Goal: Task Accomplishment & Management: Manage account settings

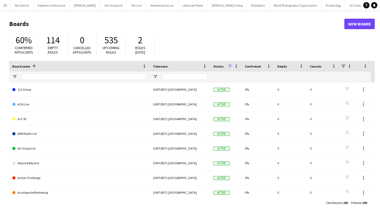
click at [7, 2] on button "Menu" at bounding box center [5, 5] width 11 height 11
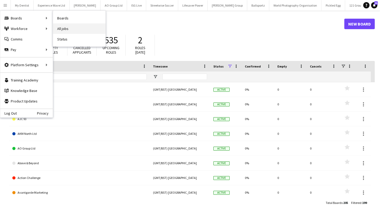
click at [63, 32] on link "All jobs" at bounding box center [79, 28] width 53 height 11
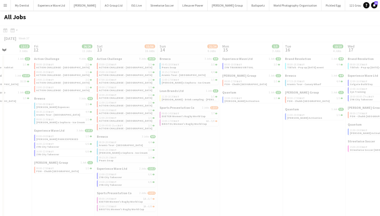
scroll to position [0, 157]
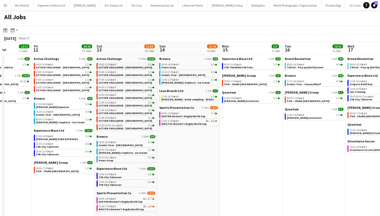
click at [130, 68] on span "ACTION CHALLENGE - [GEOGRAPHIC_DATA]" at bounding box center [125, 67] width 53 height 3
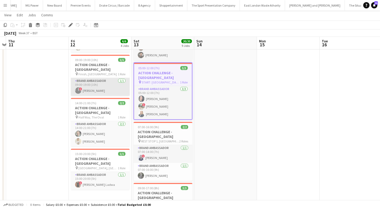
scroll to position [100, 0]
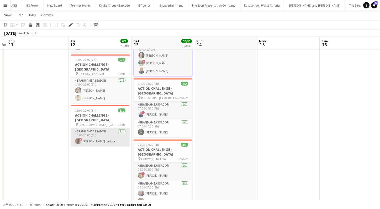
click at [103, 128] on app-card-role "Brand Ambassador [DATE] 15:00-20:00 (5h) ! [PERSON_NAME] [GEOGRAPHIC_DATA]" at bounding box center [100, 137] width 59 height 18
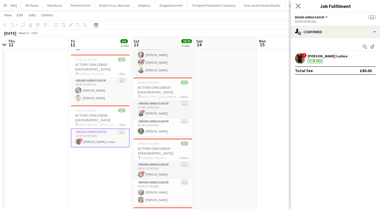
click at [297, 3] on app-icon "Close pop-in" at bounding box center [299, 6] width 8 height 8
